Goal: Complete application form

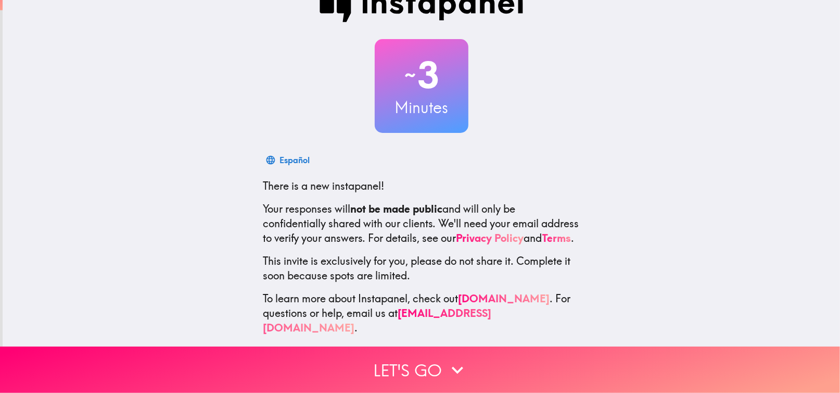
scroll to position [41, 0]
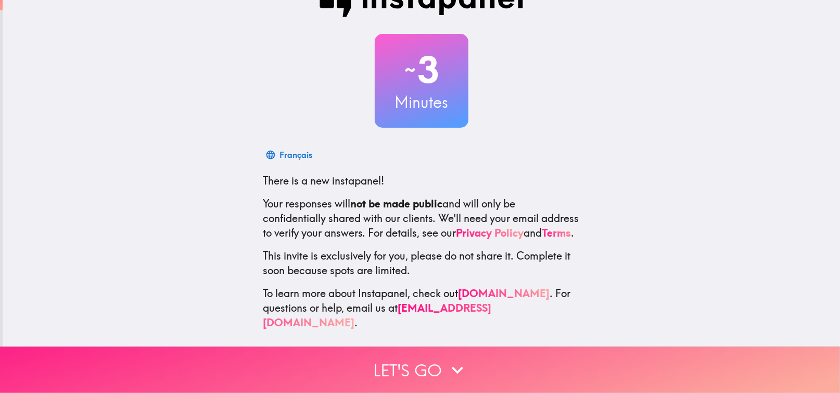
click at [472, 365] on button "Let's go" at bounding box center [420, 369] width 840 height 46
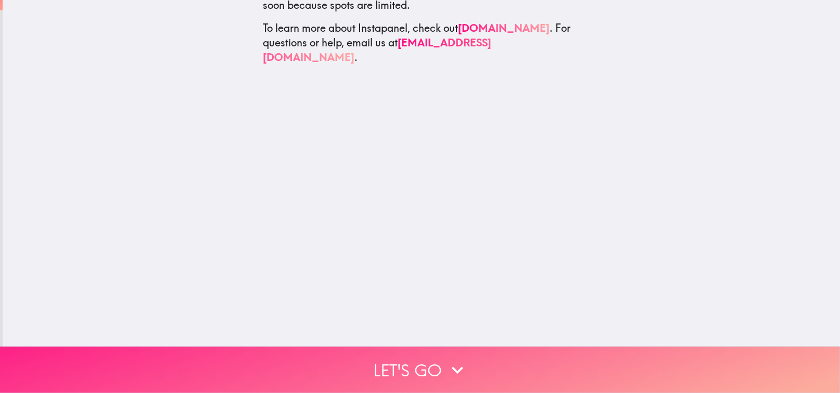
scroll to position [0, 0]
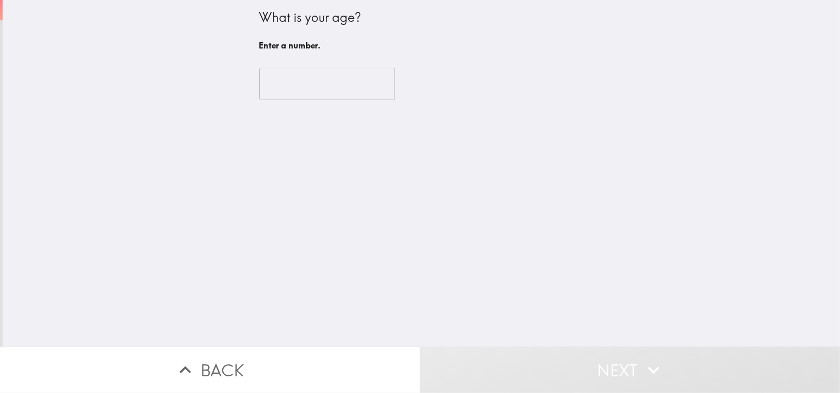
click at [271, 79] on input "number" at bounding box center [327, 84] width 136 height 32
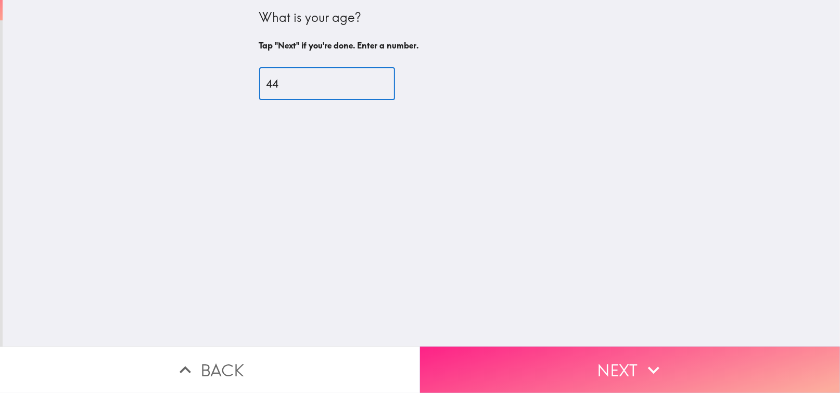
type input "44"
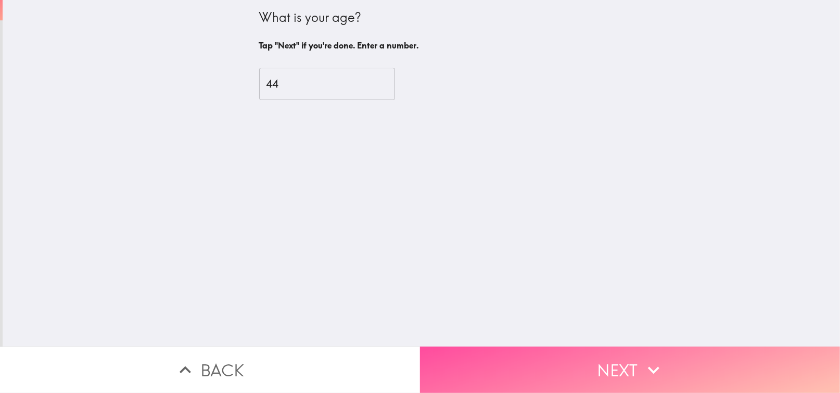
click at [546, 373] on button "Next" at bounding box center [630, 369] width 420 height 46
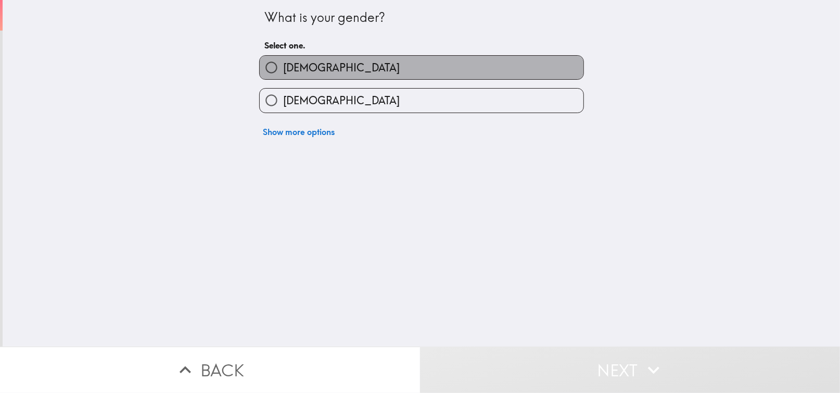
click at [283, 62] on span "[DEMOGRAPHIC_DATA]" at bounding box center [341, 67] width 117 height 15
click at [279, 62] on input "[DEMOGRAPHIC_DATA]" at bounding box center [271, 67] width 23 height 23
radio input "true"
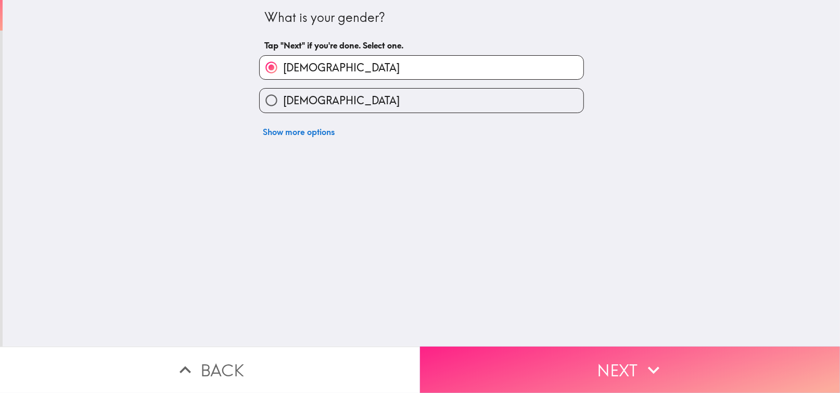
click at [601, 358] on button "Next" at bounding box center [630, 369] width 420 height 46
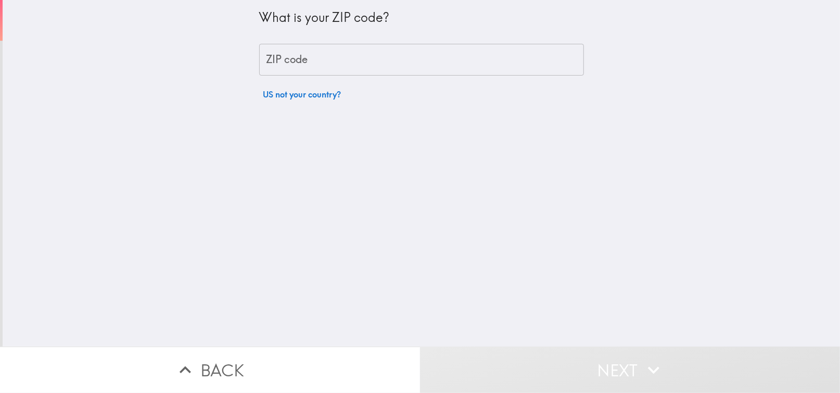
click at [271, 66] on input "ZIP code" at bounding box center [421, 60] width 325 height 32
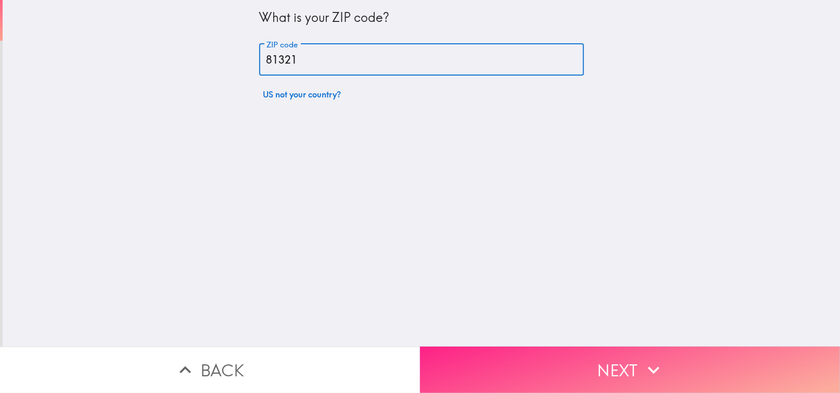
type input "81321"
click at [496, 373] on button "Next" at bounding box center [630, 369] width 420 height 46
